Goal: Navigation & Orientation: Find specific page/section

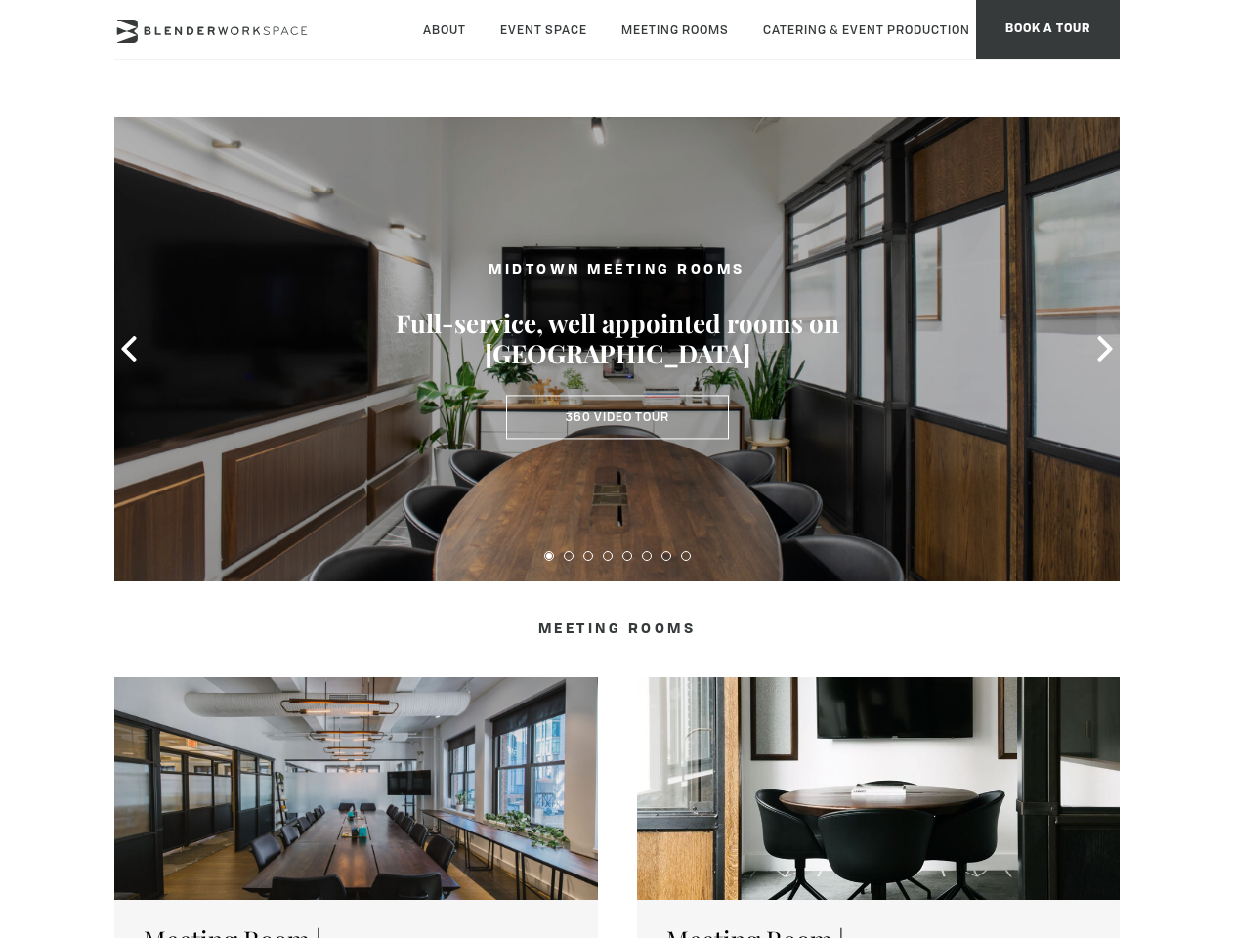
click at [129, 349] on icon at bounding box center [128, 348] width 25 height 25
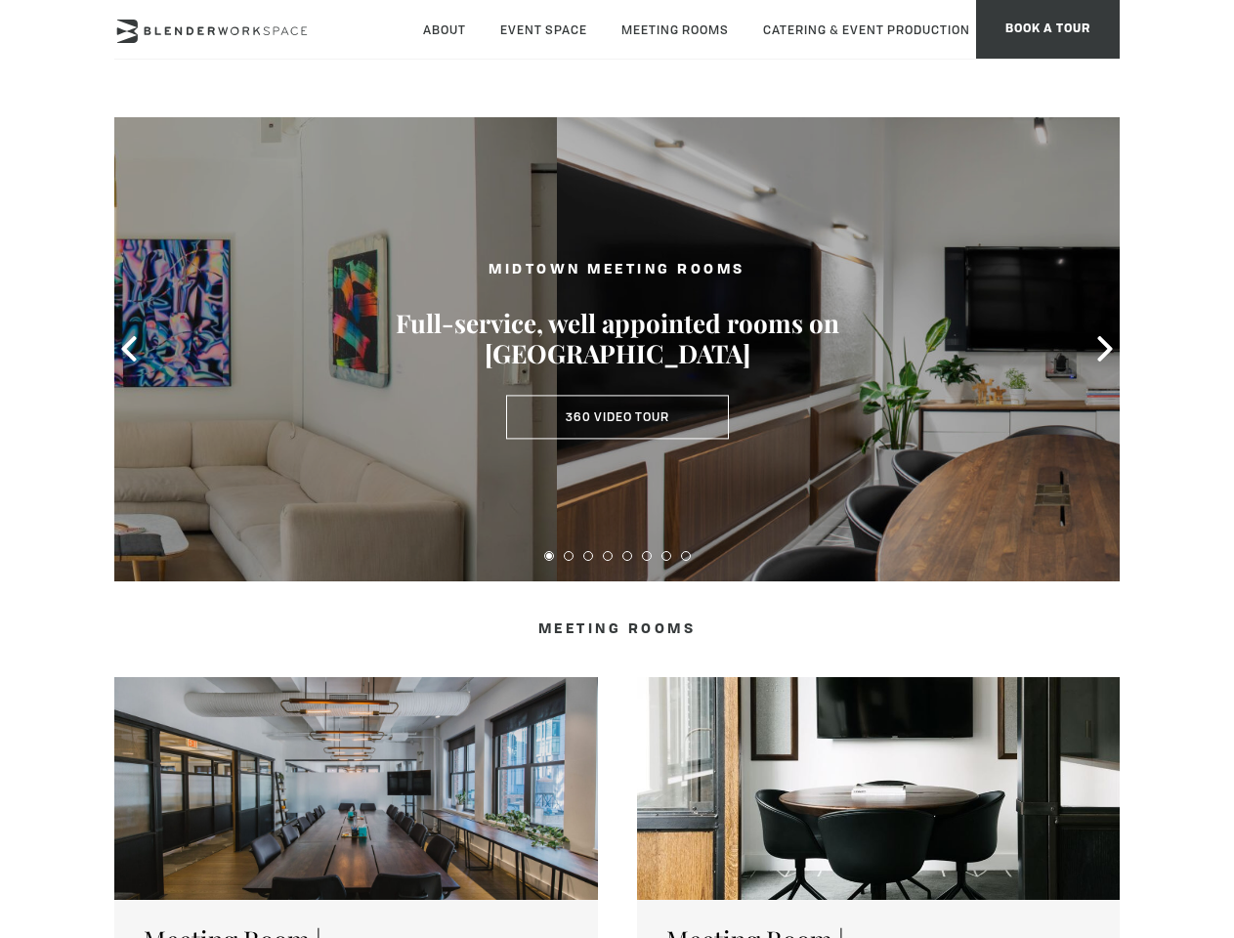
click at [1105, 349] on icon at bounding box center [1104, 348] width 25 height 25
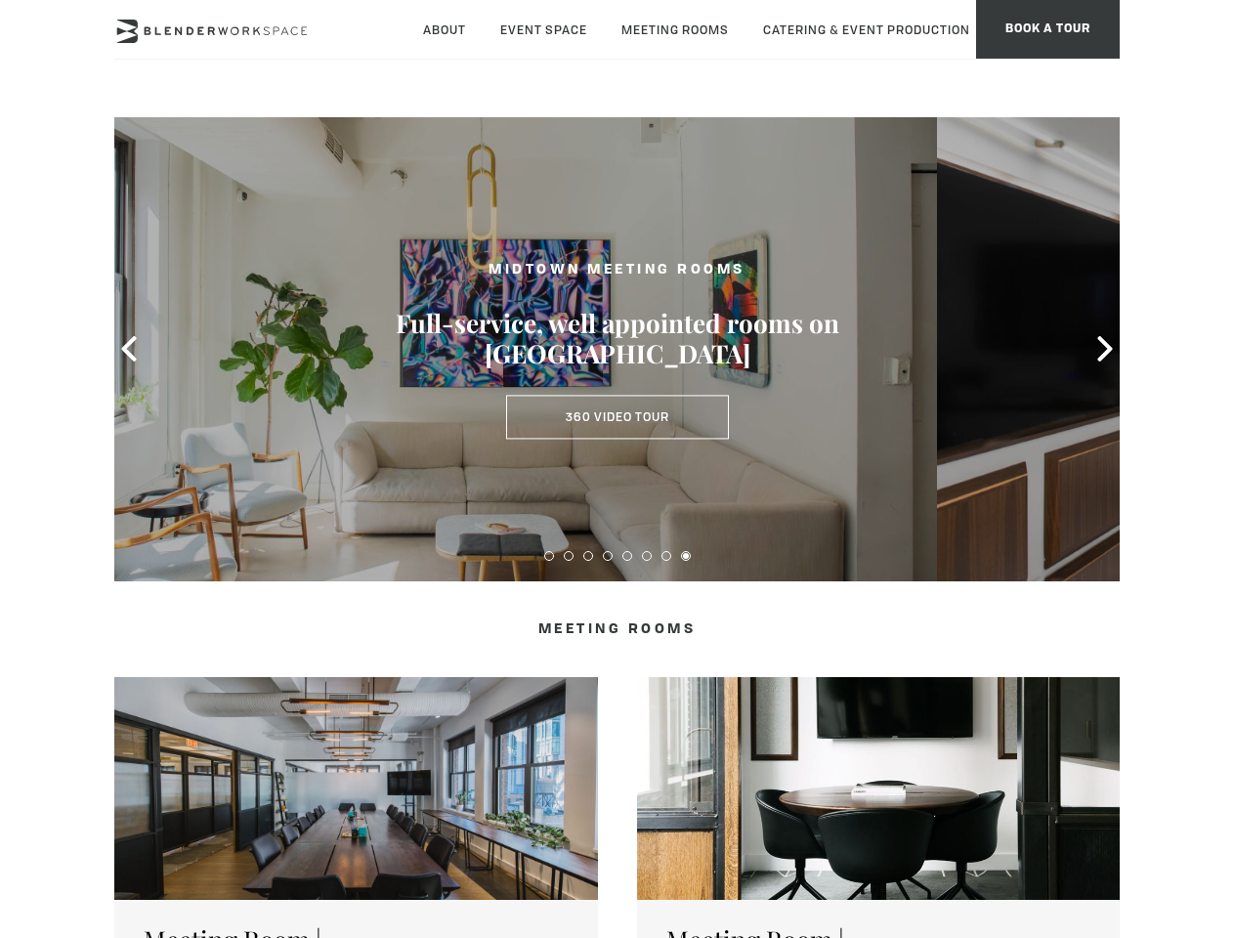
click at [549, 556] on button at bounding box center [549, 556] width 10 height 10
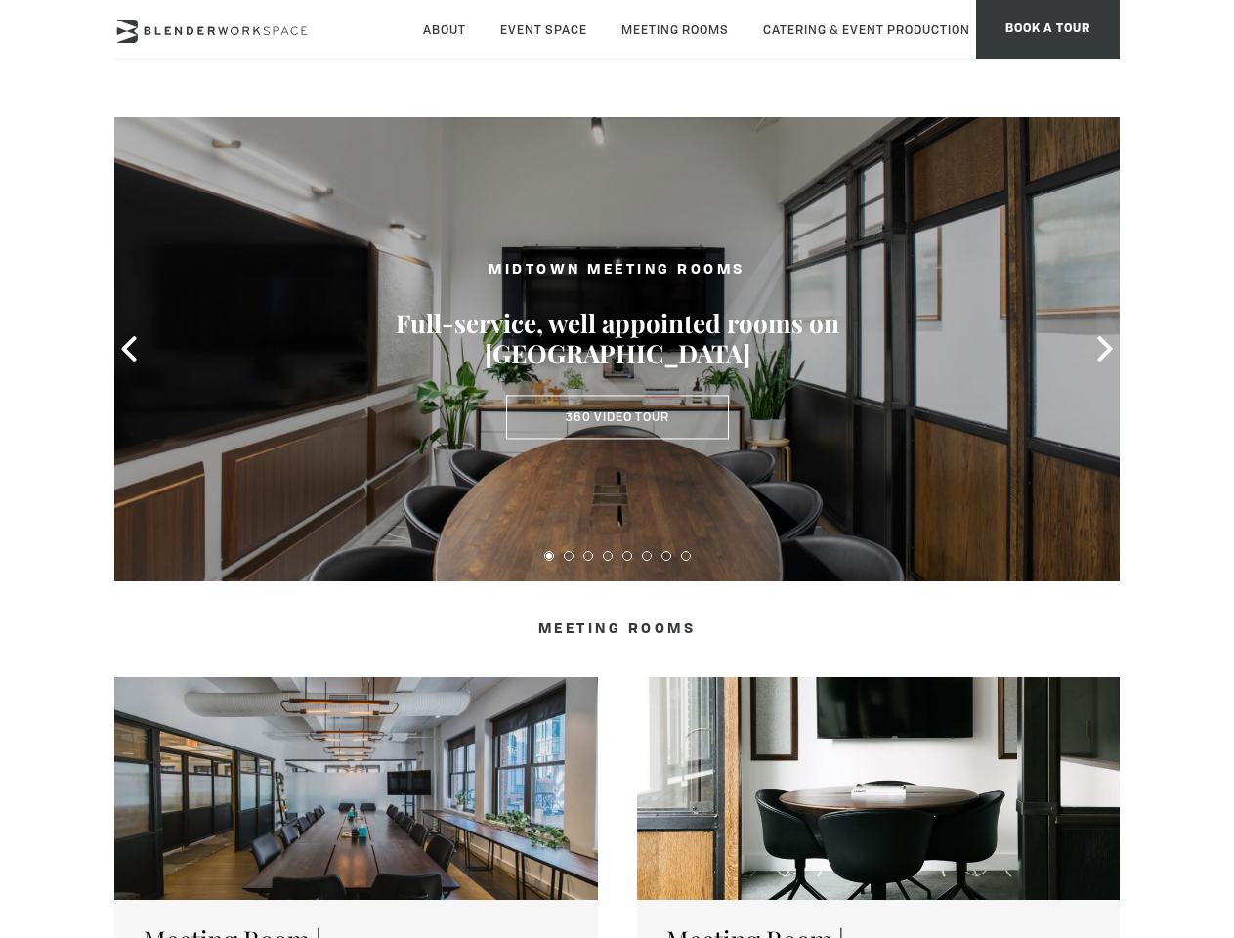
click at [569, 556] on button at bounding box center [569, 556] width 10 height 10
click at [588, 556] on button at bounding box center [588, 556] width 10 height 10
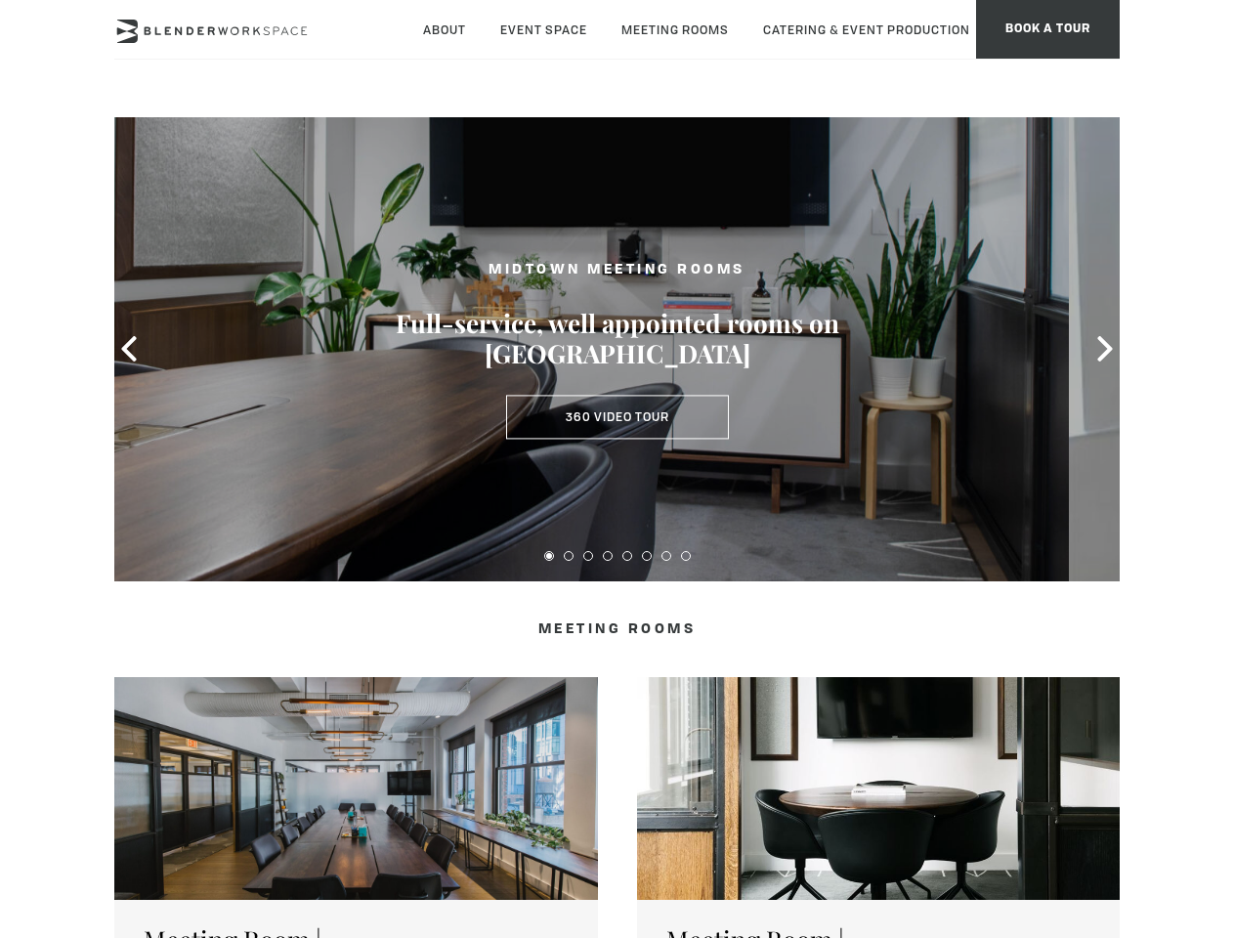
click at [608, 556] on button at bounding box center [608, 556] width 10 height 10
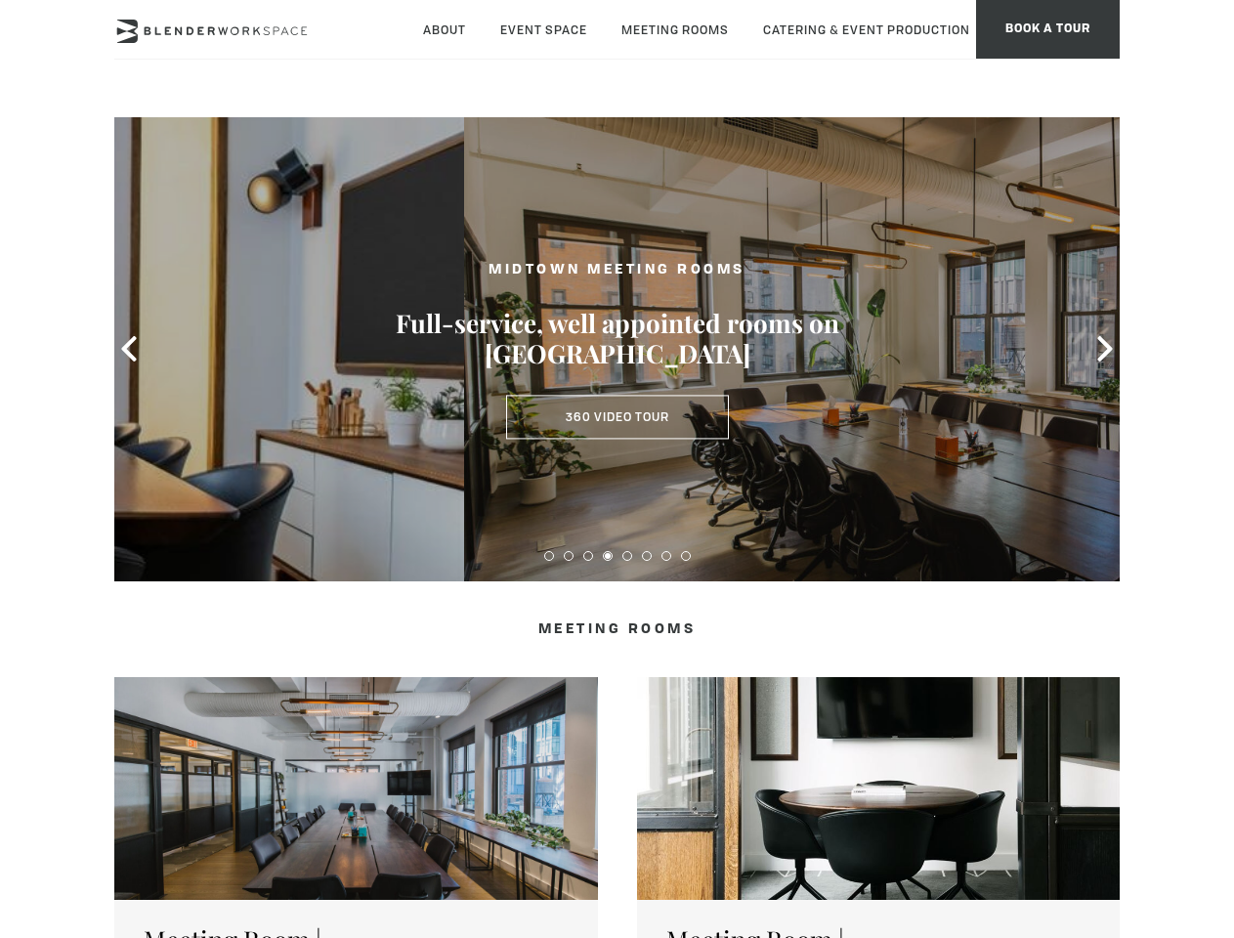
click at [627, 556] on button at bounding box center [627, 556] width 10 height 10
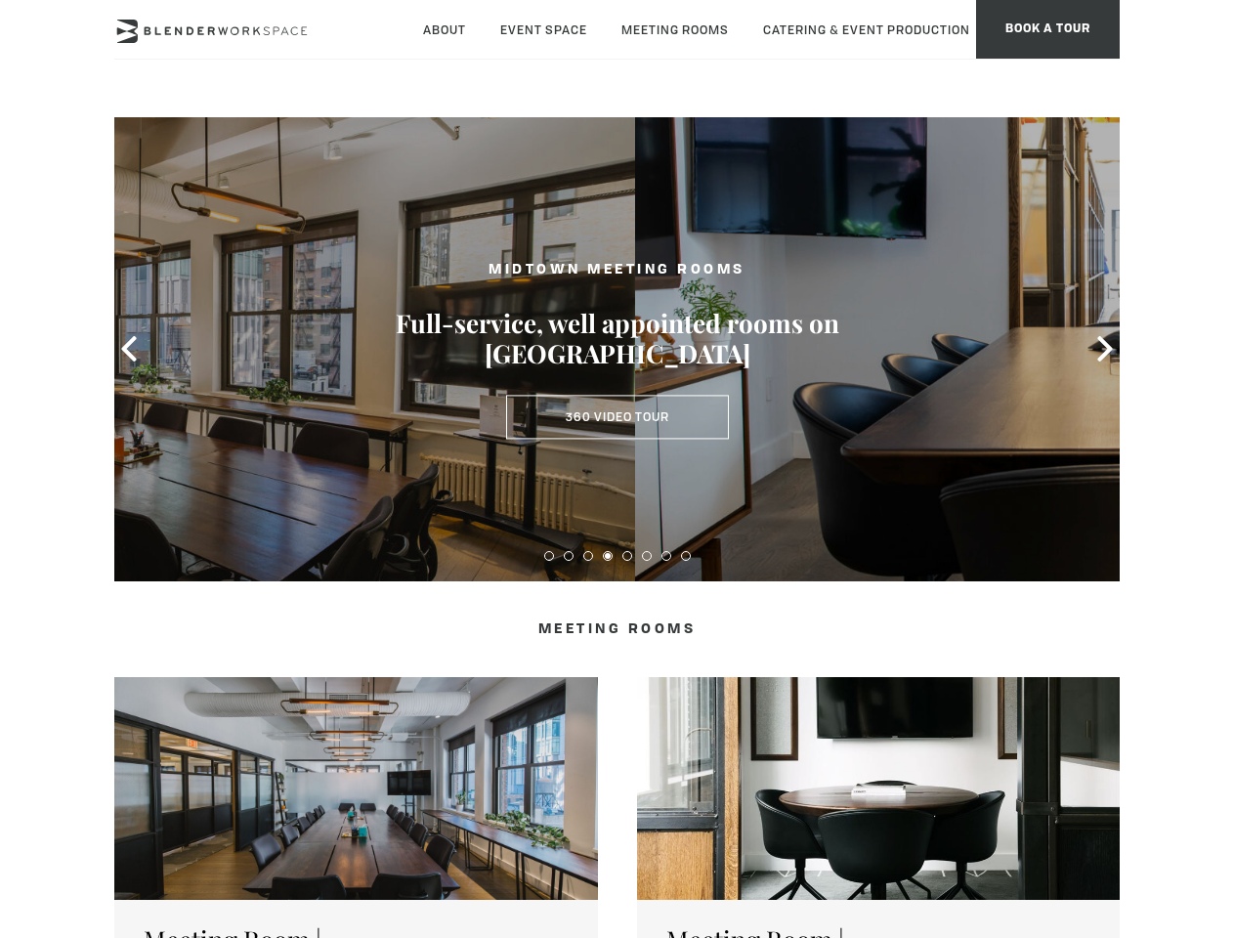
click at [647, 556] on button at bounding box center [647, 556] width 10 height 10
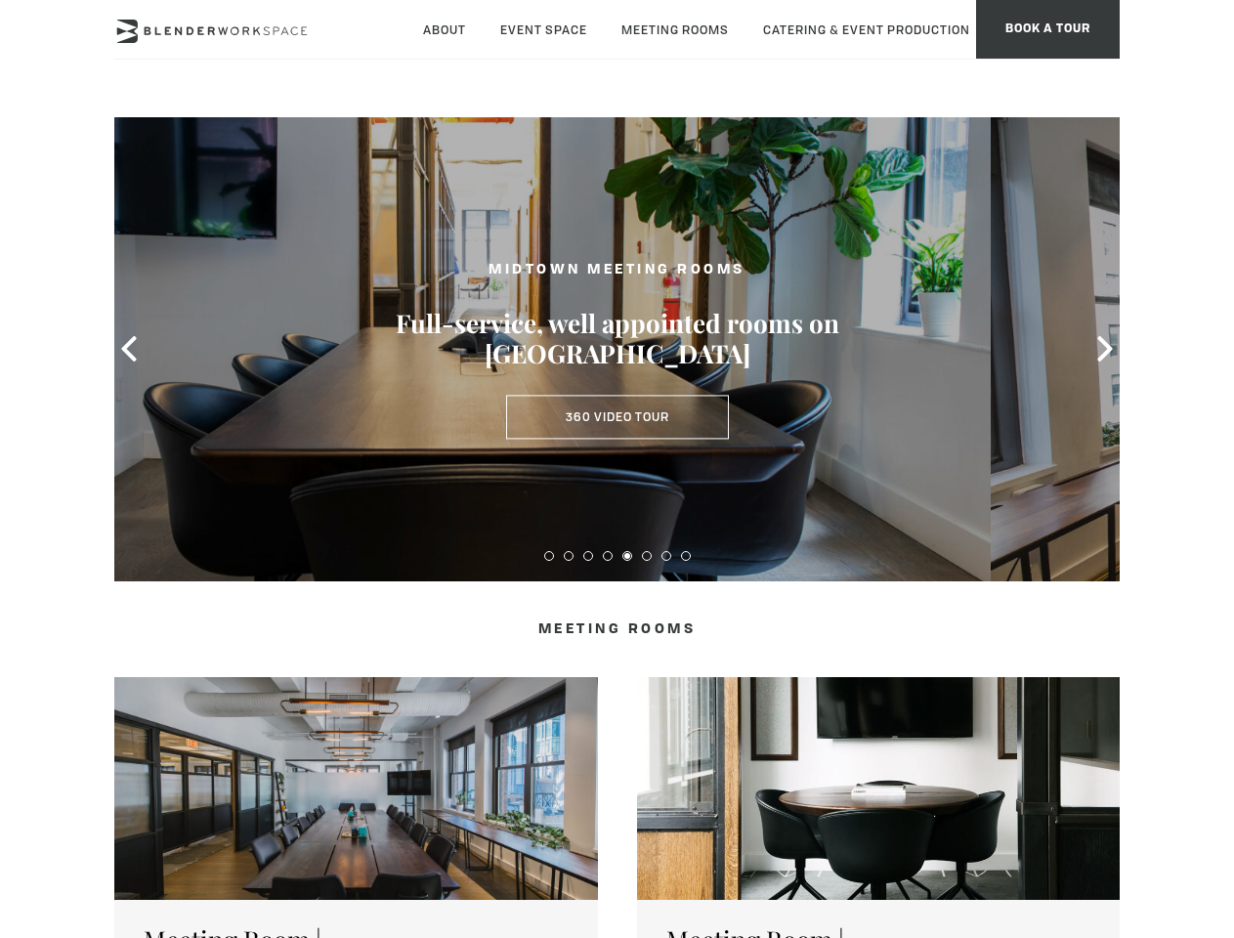
click at [666, 556] on button at bounding box center [666, 556] width 10 height 10
